Goal: Navigation & Orientation: Find specific page/section

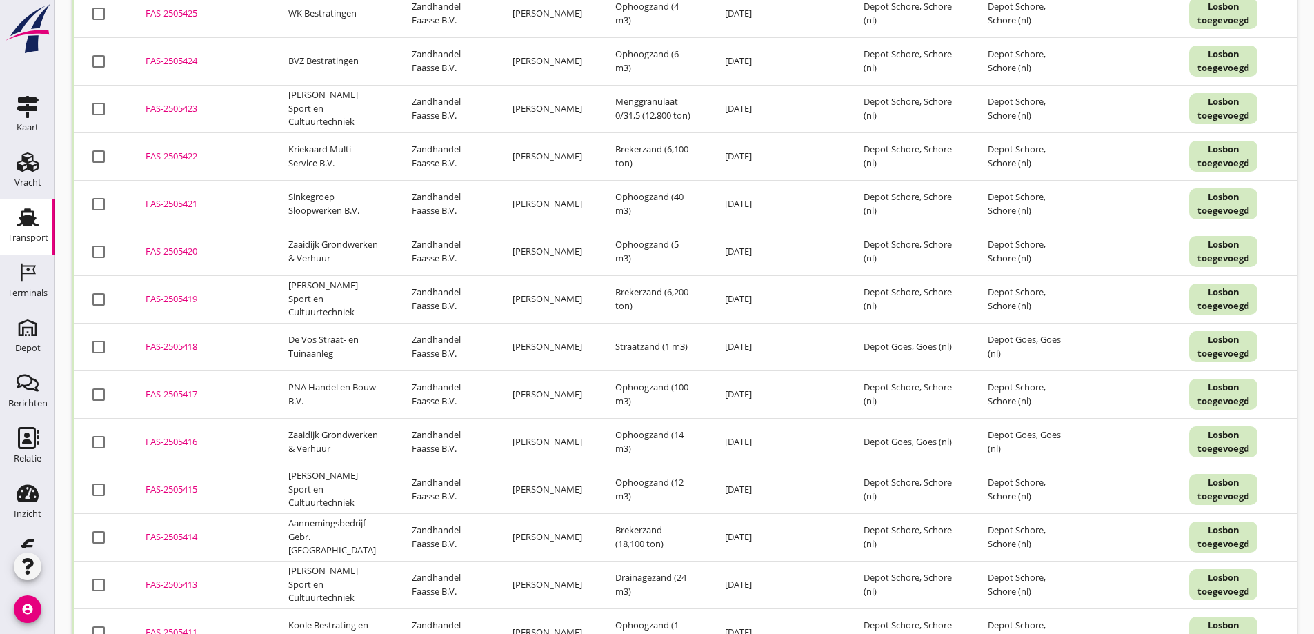
scroll to position [2371, 0]
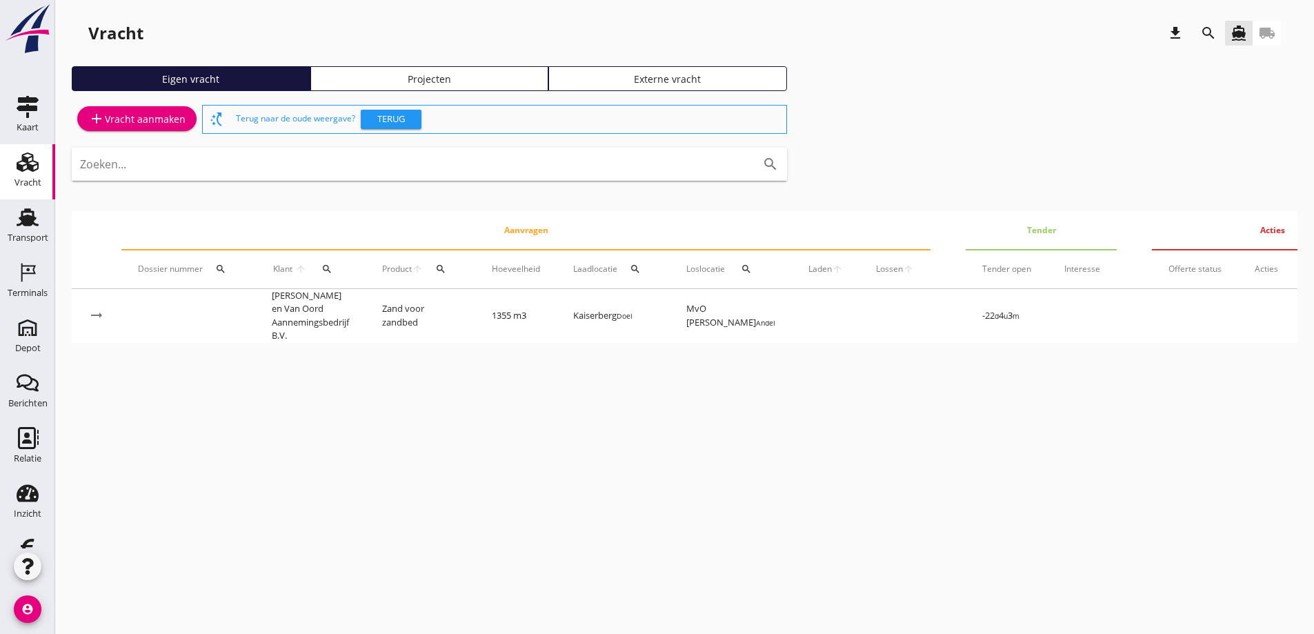
drag, startPoint x: 440, startPoint y: 75, endPoint x: 432, endPoint y: 101, distance: 26.8
click at [441, 75] on div "Projecten" at bounding box center [430, 79] width 226 height 14
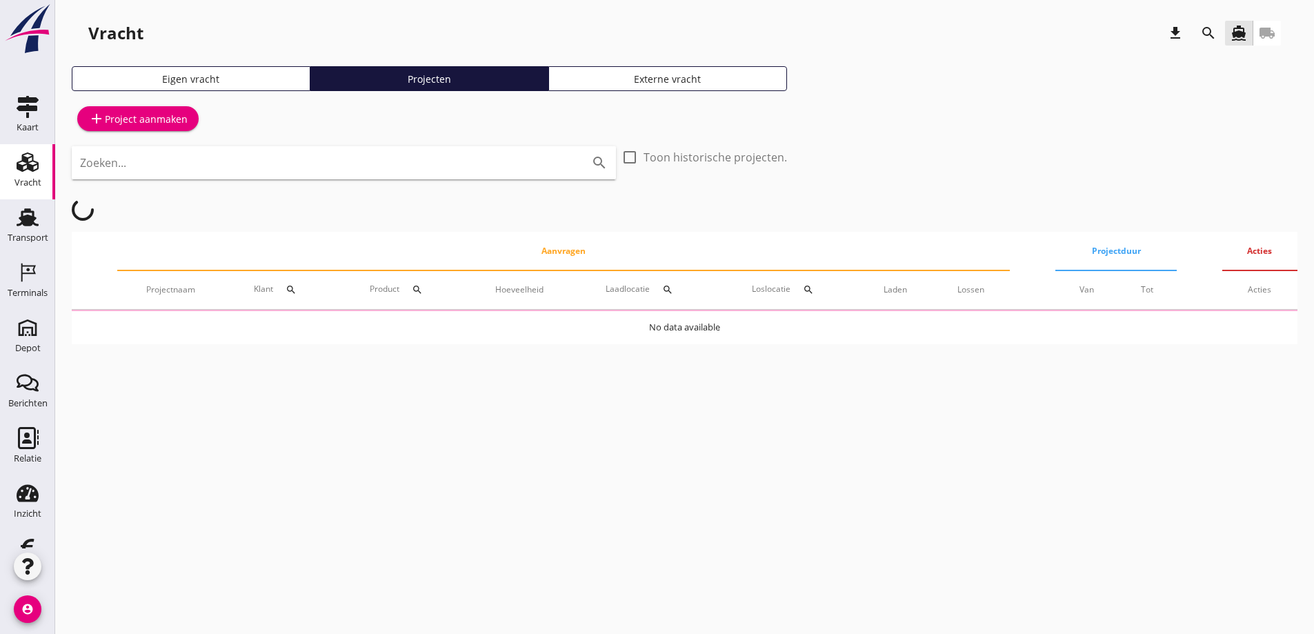
click at [1268, 28] on icon "local_shipping" at bounding box center [1267, 33] width 17 height 17
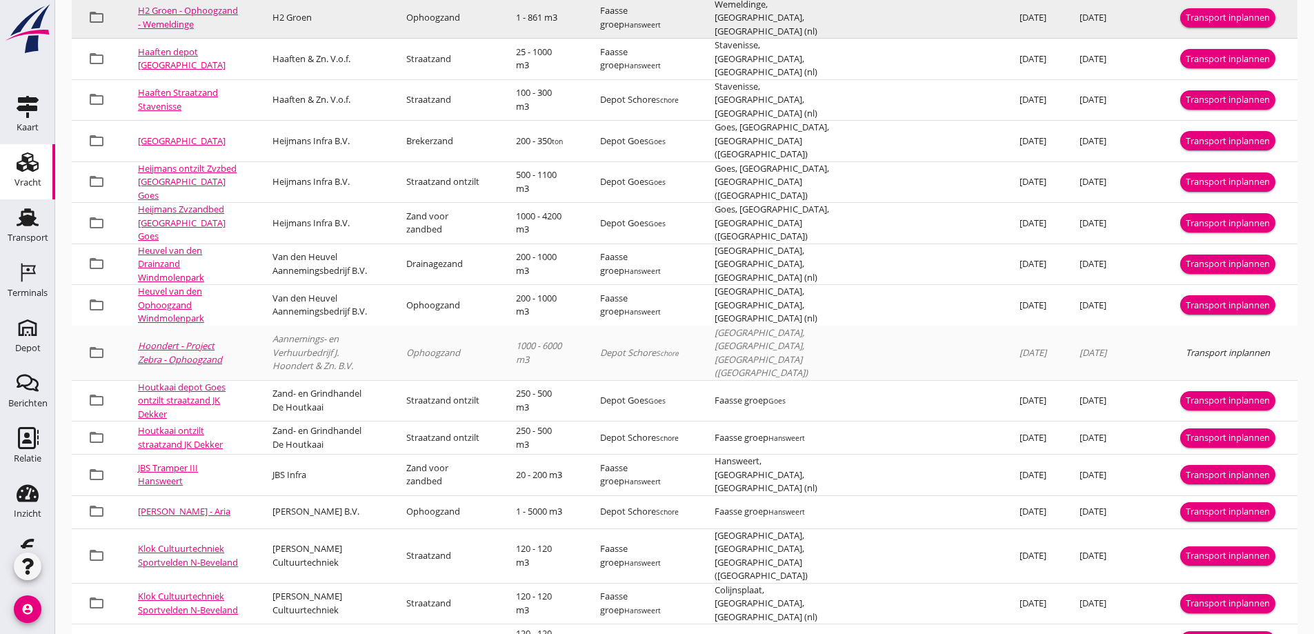
scroll to position [759, 0]
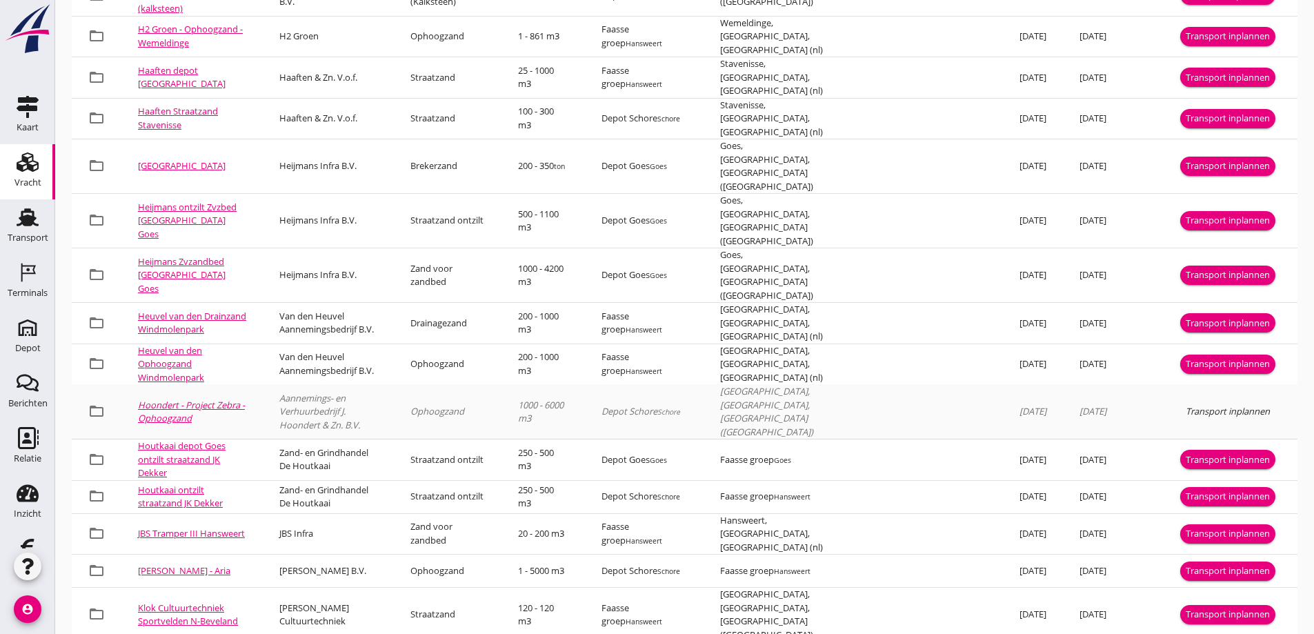
click at [203, 399] on link "Hoondert - Project Zebra - Ophoogzand" at bounding box center [191, 412] width 107 height 26
